Goal: Information Seeking & Learning: Learn about a topic

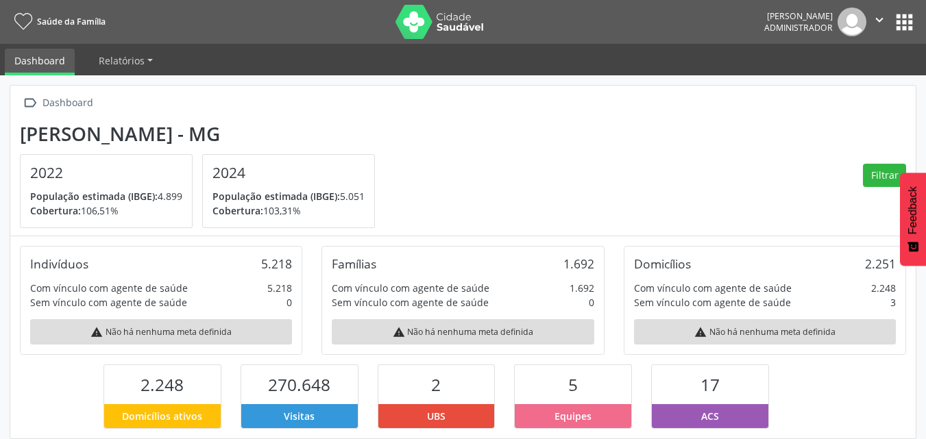
click at [45, 182] on h4 "2022" at bounding box center [106, 173] width 152 height 17
click at [209, 178] on div "2024 População estimada (IBGE): 5.051 [GEOGRAPHIC_DATA]: 103,31%" at bounding box center [288, 191] width 171 height 73
click at [146, 335] on div "warning Não há nenhuma meta definida" at bounding box center [161, 331] width 262 height 25
click at [428, 334] on div "warning Não há nenhuma meta definida" at bounding box center [463, 331] width 262 height 25
click at [723, 331] on div "warning Não há nenhuma meta definida" at bounding box center [765, 331] width 262 height 25
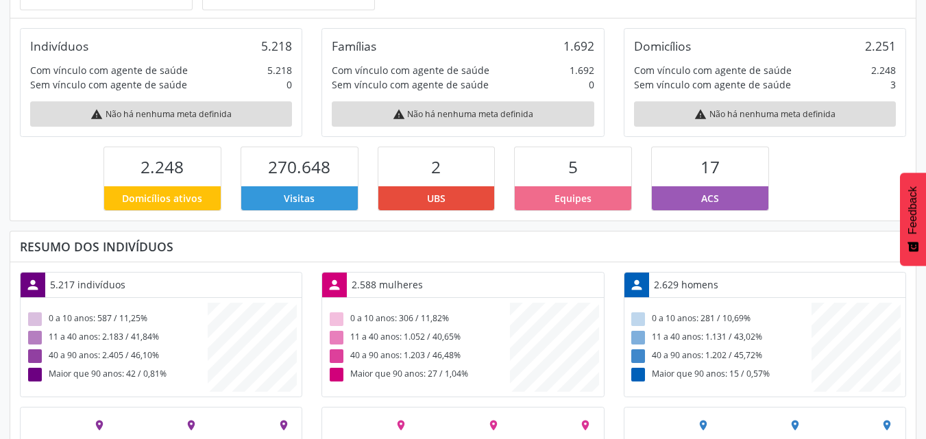
scroll to position [298, 0]
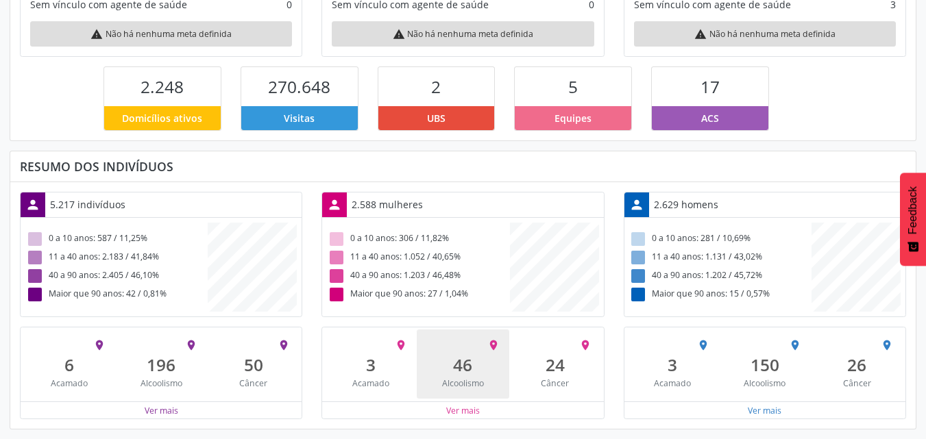
click at [488, 356] on div "46" at bounding box center [462, 365] width 73 height 20
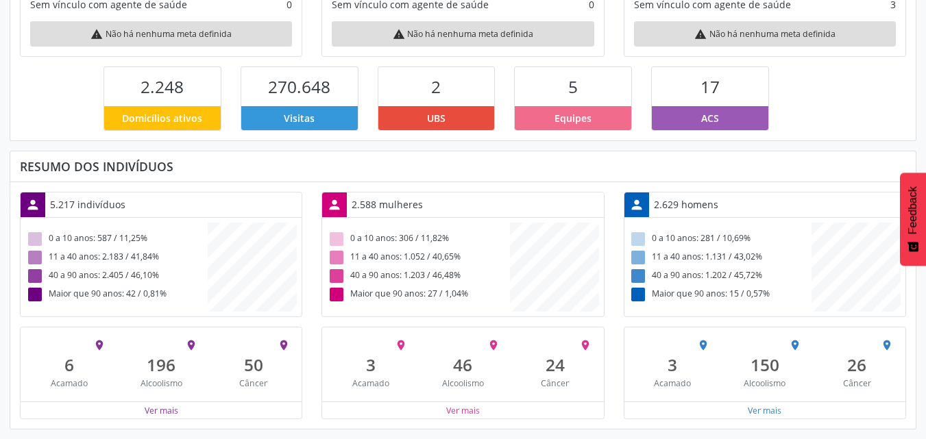
click at [383, 222] on div "0 a 10 anos: 306 / 11,82% 11 a 40 anos: 1.052 / 40,65% 40 a 90 anos: 1.203 / 46…" at bounding box center [462, 267] width 281 height 99
click at [359, 186] on div "person 5.217 indivíduos 0 a 10 anos: 587 / 11,25% 11 a 40 anos: 2.183 / 41,84% …" at bounding box center [463, 305] width 906 height 247
click at [93, 200] on div "5.217 indivíduos" at bounding box center [87, 205] width 85 height 24
click at [80, 239] on div "0 a 10 anos: 587 / 11,25%" at bounding box center [116, 239] width 182 height 19
click at [72, 262] on div "11 a 40 anos: 2.183 / 41,84%" at bounding box center [116, 258] width 182 height 19
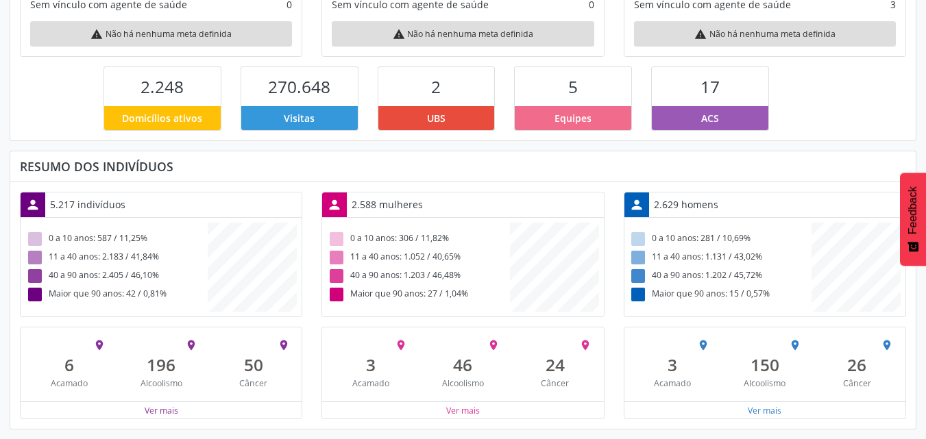
click at [72, 272] on div "40 a 90 anos: 2.405 / 46,10%" at bounding box center [116, 276] width 182 height 19
click at [72, 300] on div "Maior que 90 anos: 42 / 0,81%" at bounding box center [116, 295] width 182 height 19
click at [157, 109] on div "Domicílios ativos" at bounding box center [162, 118] width 117 height 24
click at [306, 121] on span "Visitas" at bounding box center [299, 118] width 31 height 14
click at [448, 121] on div "UBS" at bounding box center [436, 118] width 117 height 24
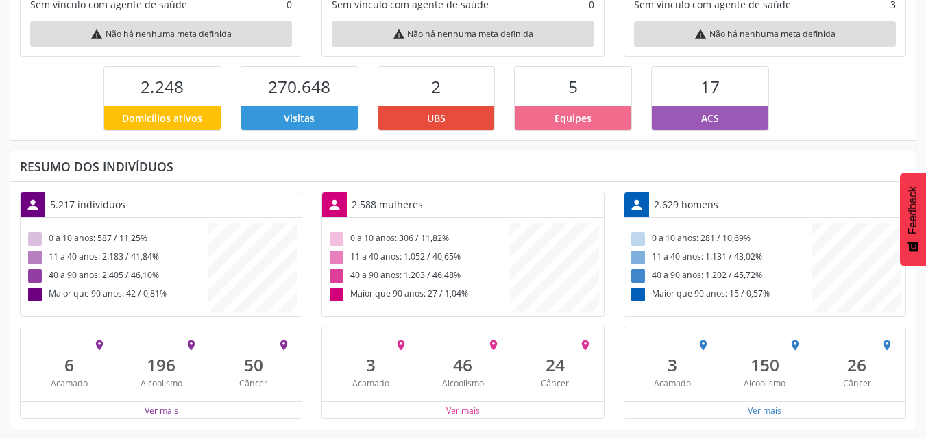
click at [555, 117] on div "Equipes" at bounding box center [573, 118] width 117 height 24
click at [734, 114] on div "ACS" at bounding box center [710, 118] width 117 height 24
click at [730, 245] on div "0 a 10 anos: 281 / 10,69%" at bounding box center [720, 239] width 182 height 19
click at [725, 256] on div "11 a 40 anos: 1.131 / 43,02%" at bounding box center [720, 258] width 182 height 19
click at [717, 280] on div "40 a 90 anos: 1.202 / 45,72%" at bounding box center [720, 276] width 182 height 19
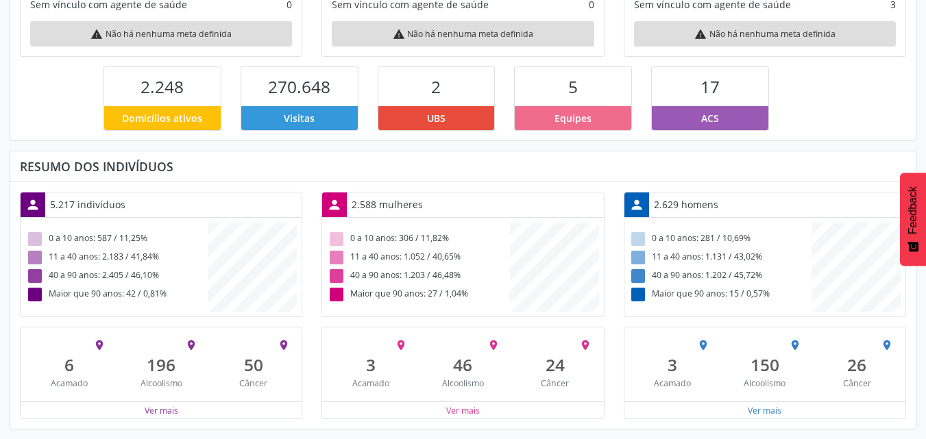
click at [714, 294] on div "Maior que 90 anos: 15 / 0,57%" at bounding box center [720, 295] width 182 height 19
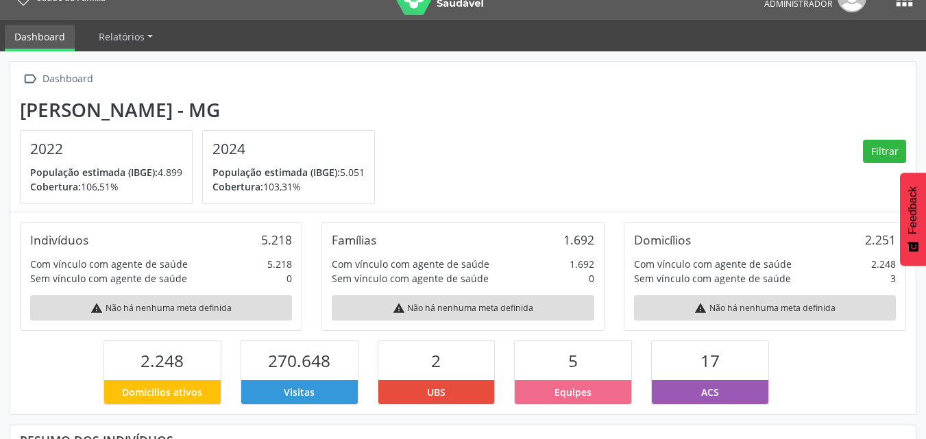
scroll to position [0, 0]
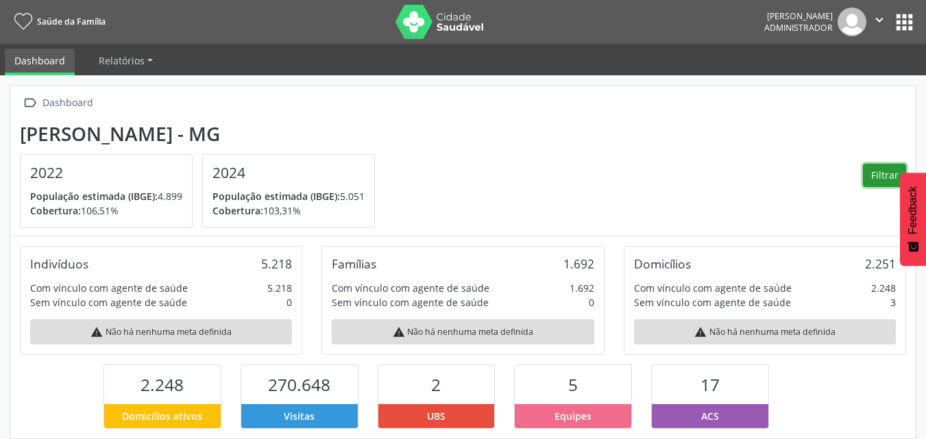
click at [887, 178] on button "Filtrar" at bounding box center [884, 175] width 43 height 23
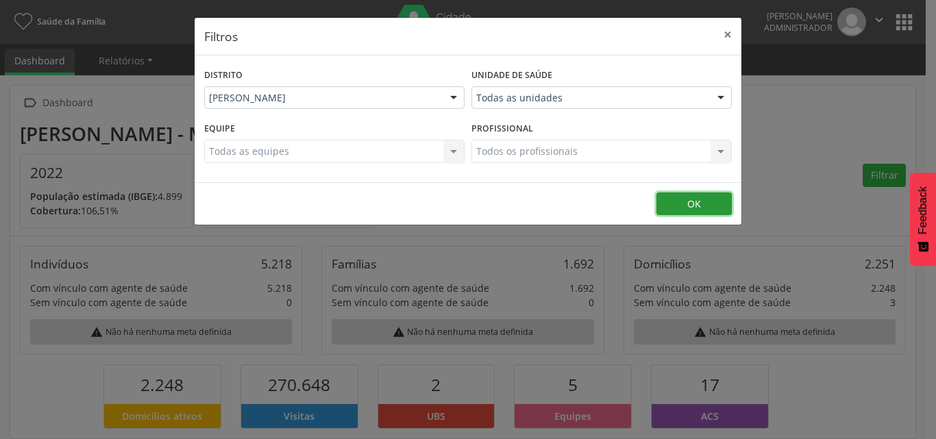
click at [703, 206] on button "OK" at bounding box center [694, 204] width 75 height 23
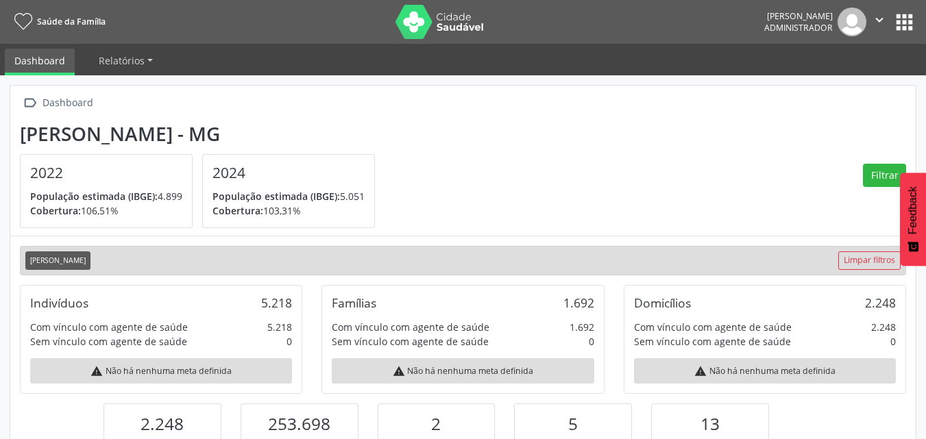
click at [906, 21] on button "apps" at bounding box center [905, 22] width 24 height 24
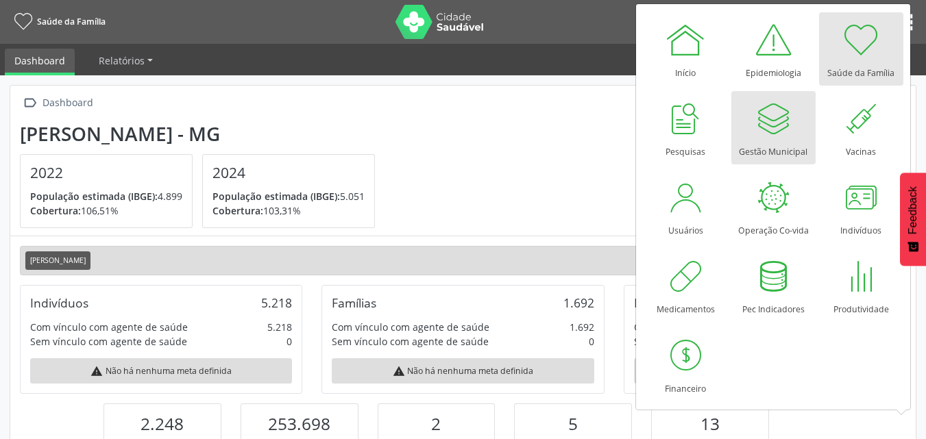
click at [773, 134] on div at bounding box center [773, 118] width 41 height 41
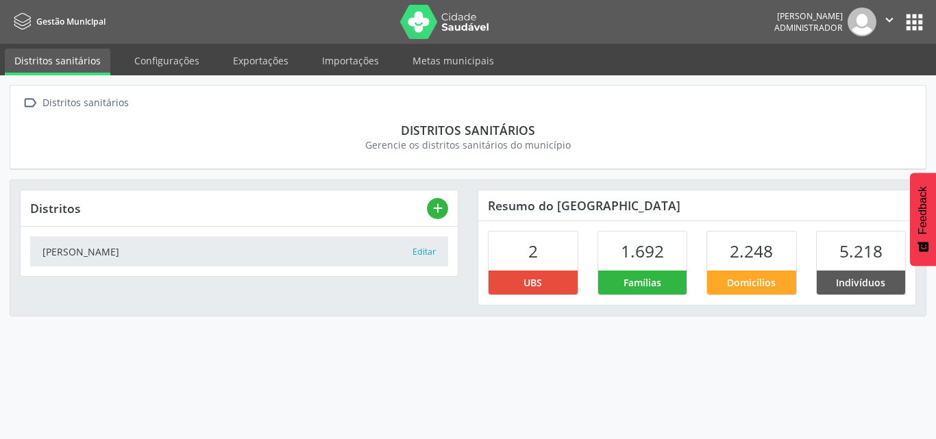
click at [910, 18] on button "apps" at bounding box center [915, 22] width 24 height 24
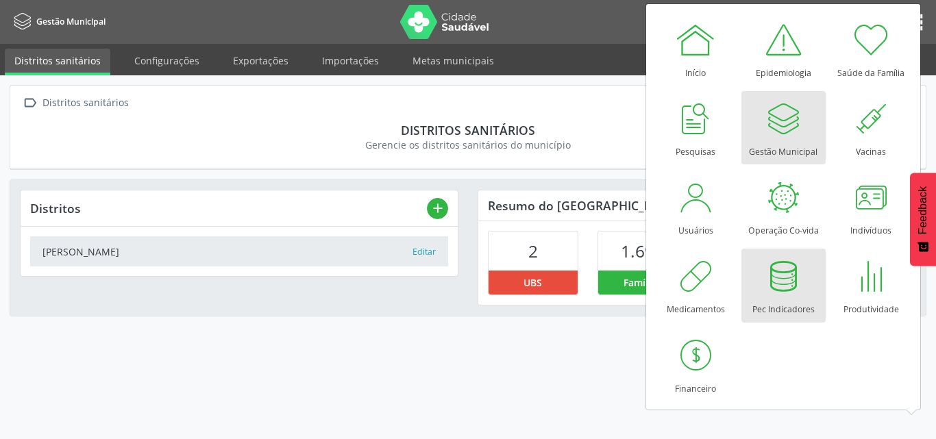
click at [766, 287] on div at bounding box center [783, 276] width 41 height 41
